Goal: Find specific page/section: Find specific page/section

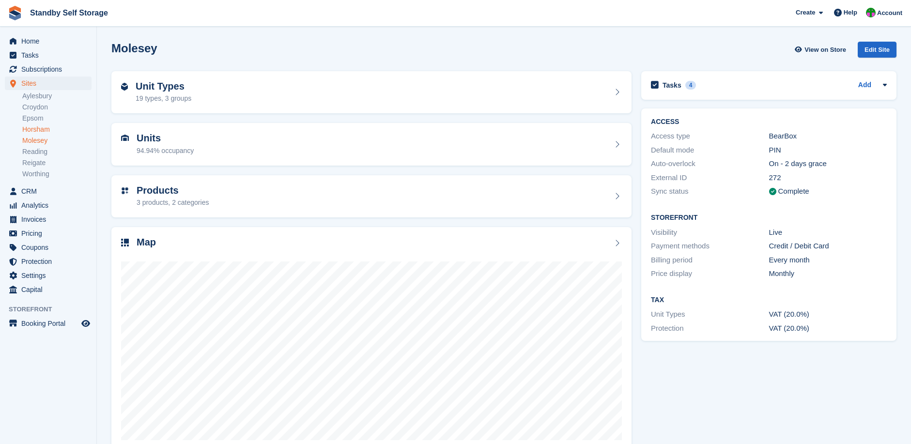
click at [37, 128] on link "Horsham" at bounding box center [56, 129] width 69 height 9
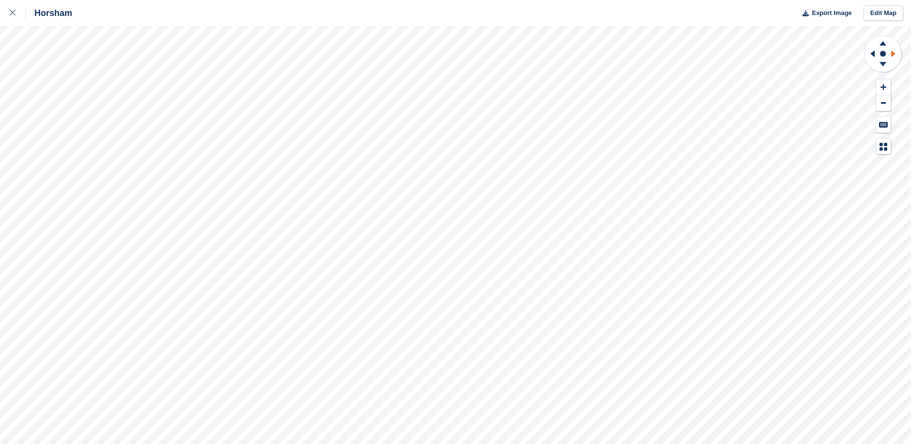
click at [892, 52] on icon at bounding box center [893, 53] width 4 height 7
click at [883, 63] on icon at bounding box center [883, 64] width 7 height 4
click at [883, 43] on icon at bounding box center [883, 43] width 7 height 4
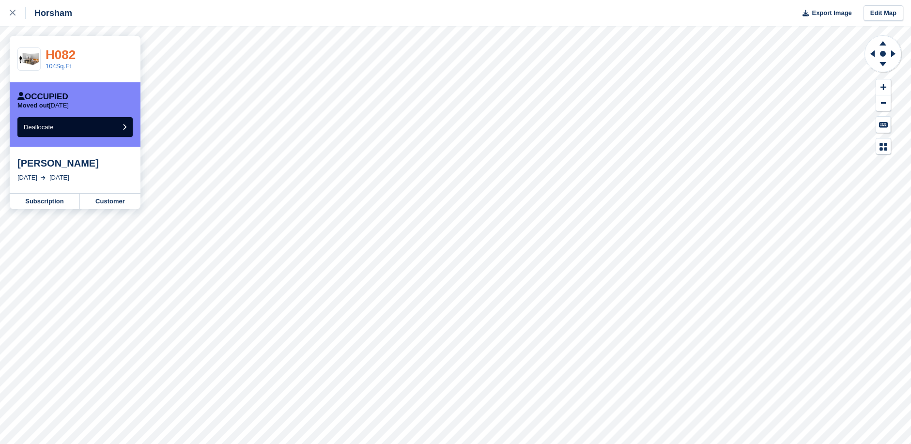
click at [63, 50] on link "H082" at bounding box center [61, 54] width 30 height 15
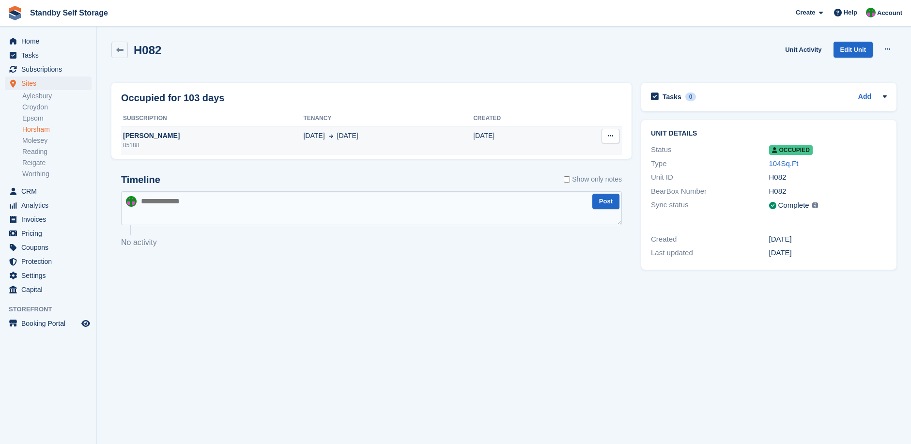
click at [250, 138] on div "[PERSON_NAME]" at bounding box center [212, 136] width 182 height 10
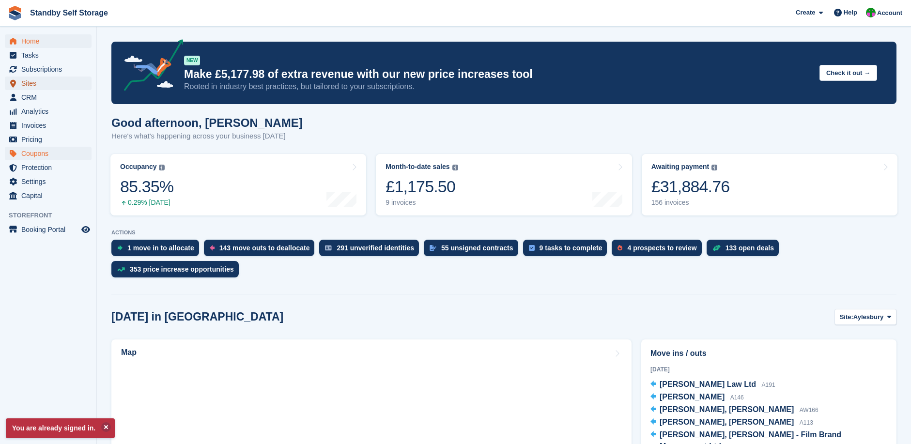
click at [31, 82] on span "Sites" at bounding box center [50, 84] width 58 height 14
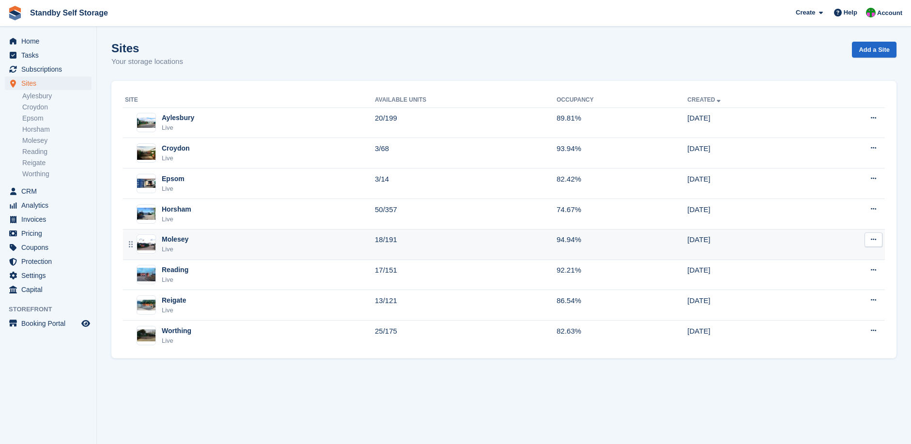
click at [178, 241] on div "Molesey" at bounding box center [175, 239] width 27 height 10
